Goal: Find specific page/section: Find specific page/section

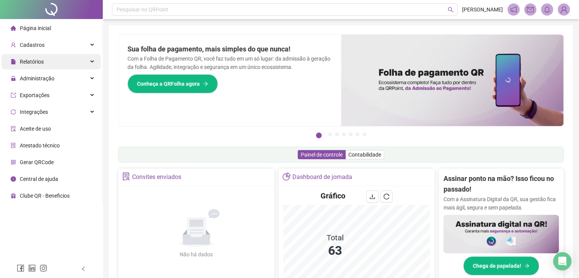
click at [40, 64] on span "Relatórios" at bounding box center [32, 62] width 24 height 6
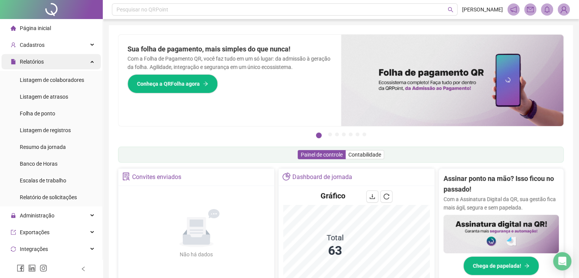
click at [40, 64] on span "Relatórios" at bounding box center [32, 62] width 24 height 6
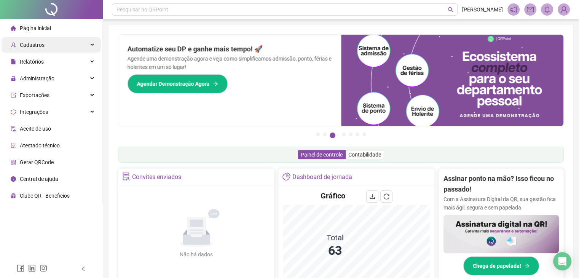
click at [37, 40] on span "Cadastros" at bounding box center [28, 44] width 34 height 15
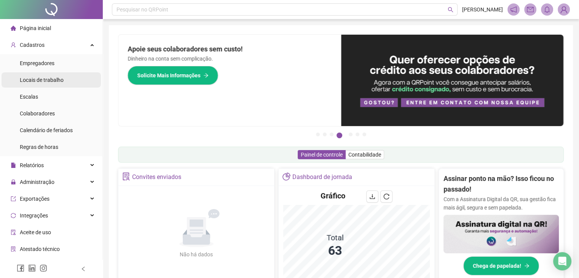
click at [35, 78] on span "Locais de trabalho" at bounding box center [42, 80] width 44 height 6
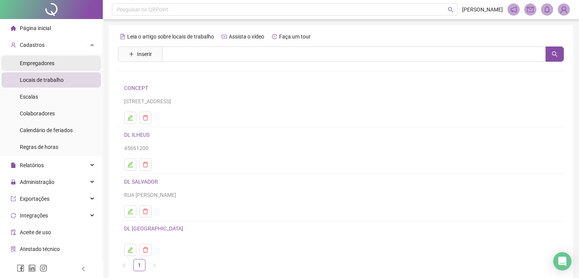
click at [43, 63] on span "Empregadores" at bounding box center [37, 63] width 35 height 6
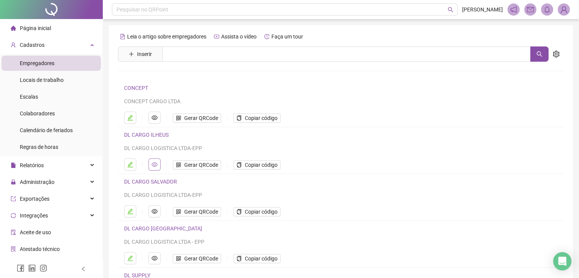
click at [153, 162] on icon "eye" at bounding box center [154, 164] width 6 height 5
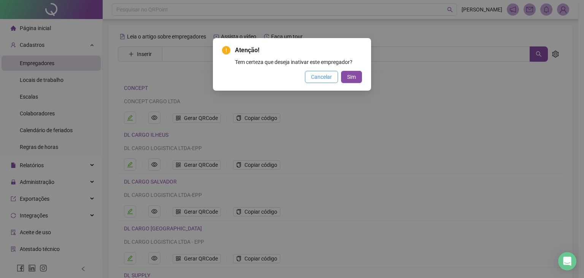
click at [321, 78] on span "Cancelar" at bounding box center [321, 77] width 21 height 8
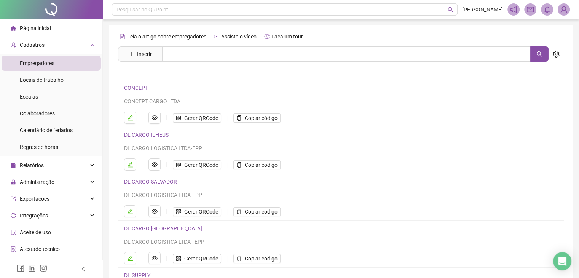
click at [143, 137] on link "DL CARGO ILHEUS" at bounding box center [146, 135] width 45 height 6
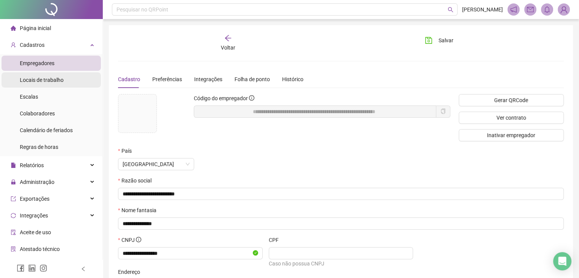
click at [38, 84] on div "Locais de trabalho" at bounding box center [42, 79] width 44 height 15
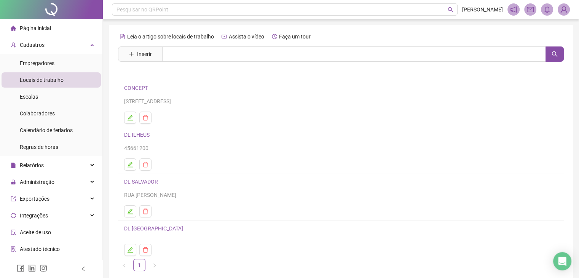
click at [138, 132] on link "DL ILHEUS" at bounding box center [136, 135] width 25 height 6
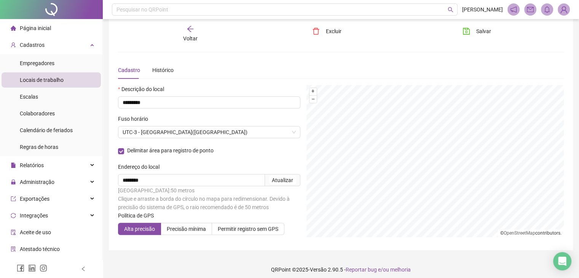
scroll to position [14, 0]
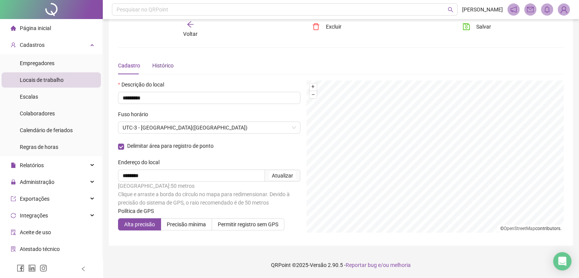
click at [158, 62] on div "Histórico" at bounding box center [162, 65] width 21 height 8
